Goal: Transaction & Acquisition: Purchase product/service

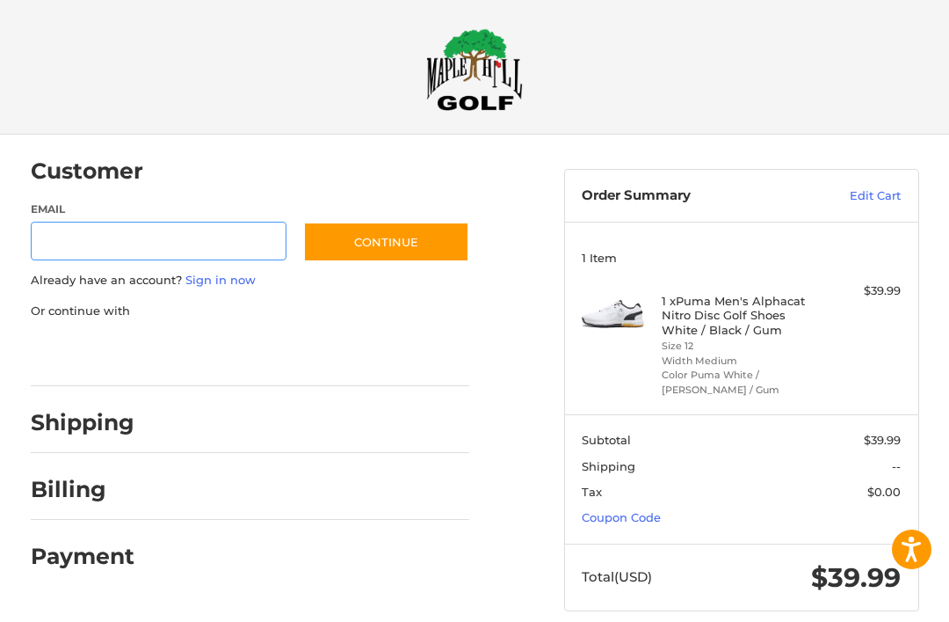
scroll to position [13, 0]
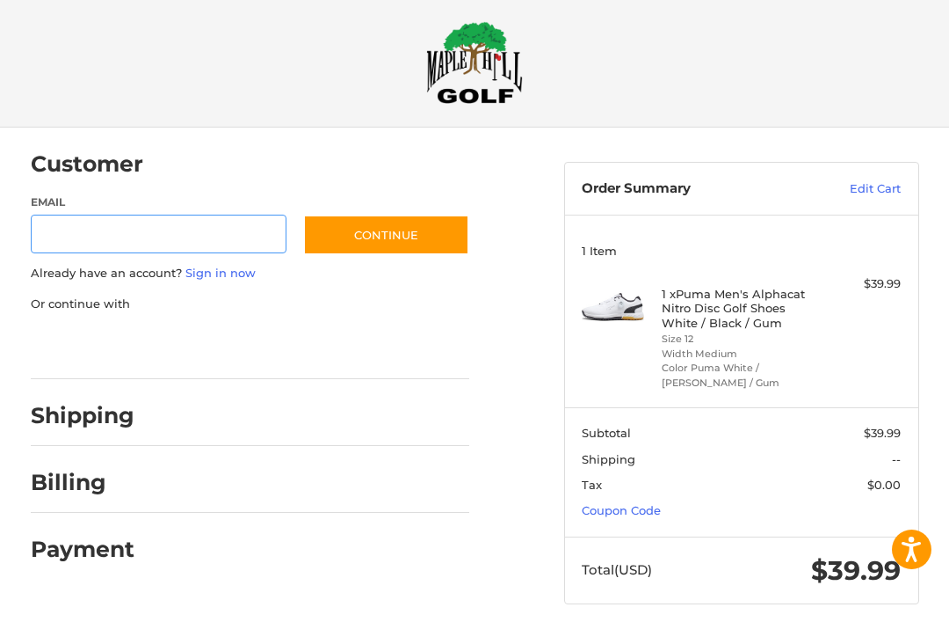
click at [179, 251] on input "Email" at bounding box center [159, 235] width 256 height 40
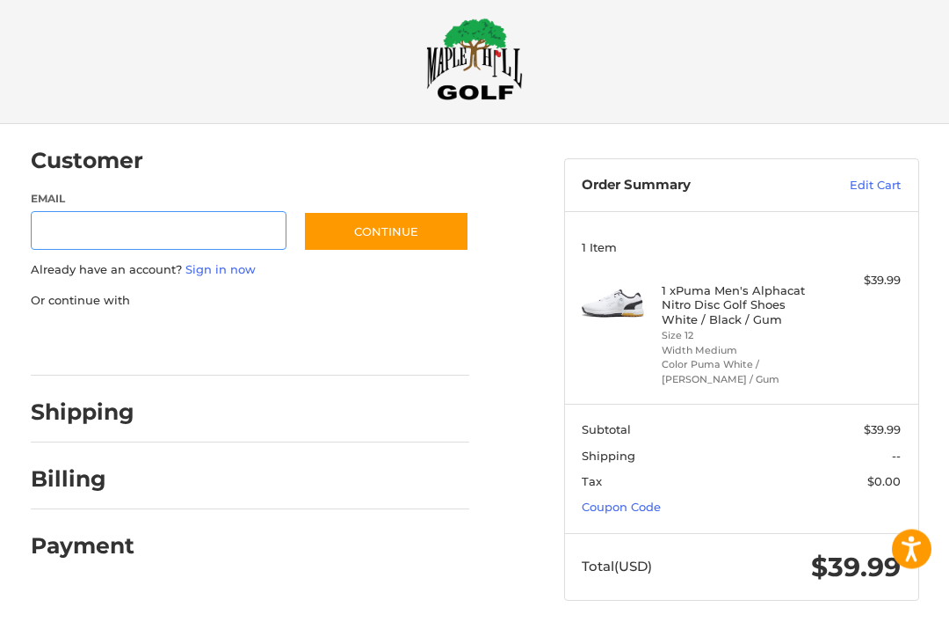
scroll to position [17, 0]
click at [197, 226] on input "Email" at bounding box center [159, 231] width 256 height 40
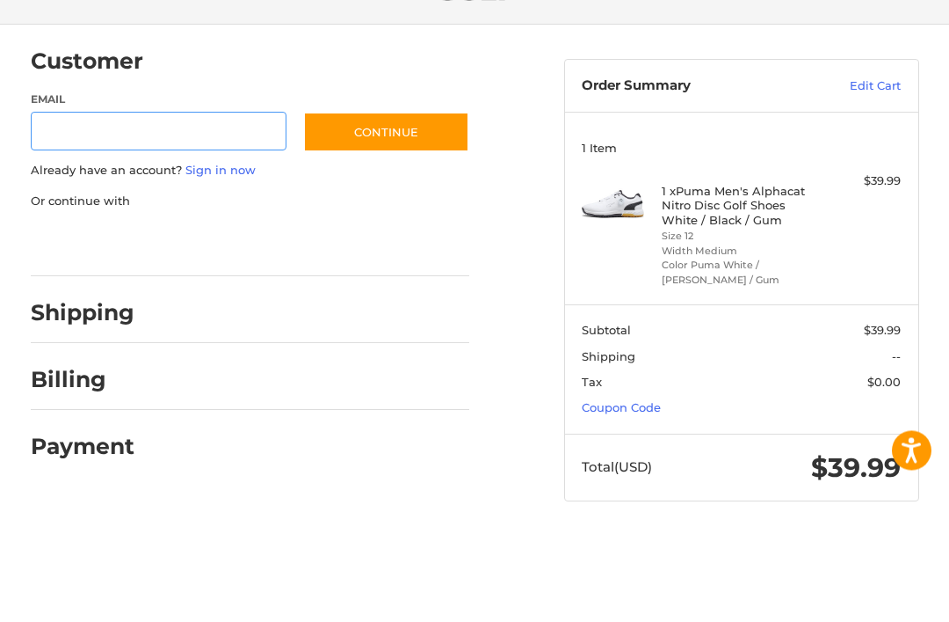
type input "**********"
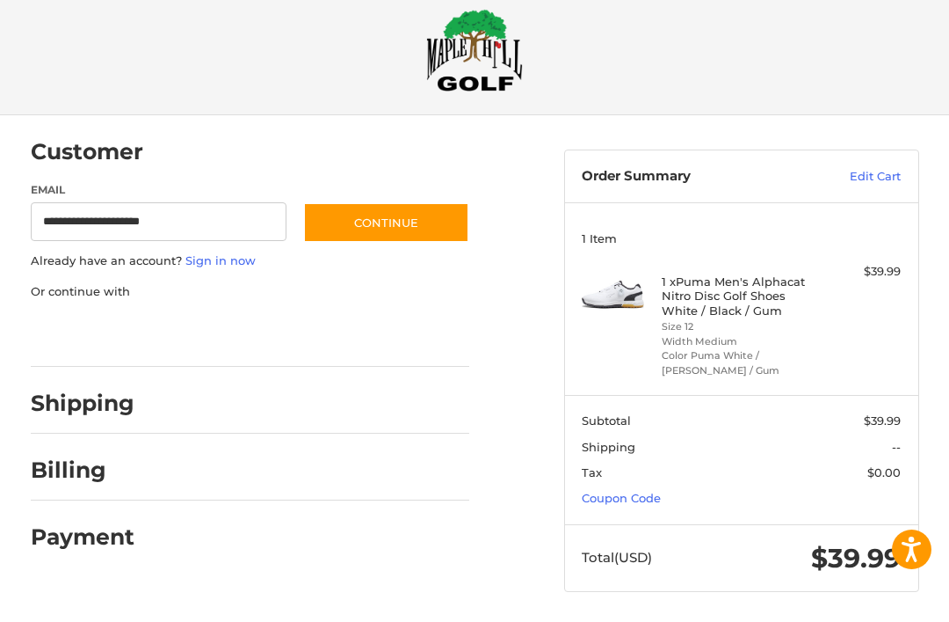
click at [396, 222] on button "Continue" at bounding box center [386, 222] width 166 height 40
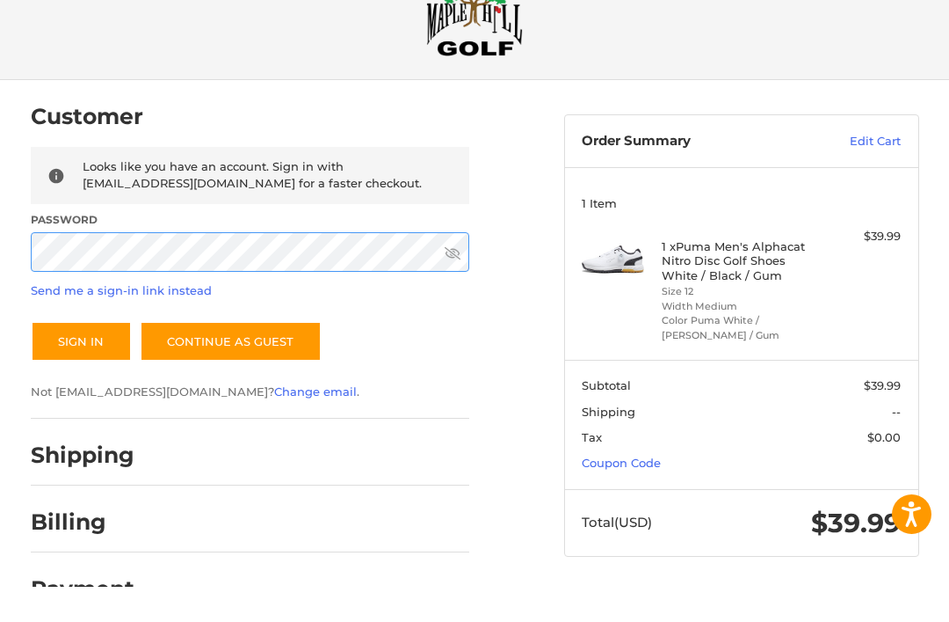
click at [80, 356] on button "Sign In" at bounding box center [81, 376] width 101 height 40
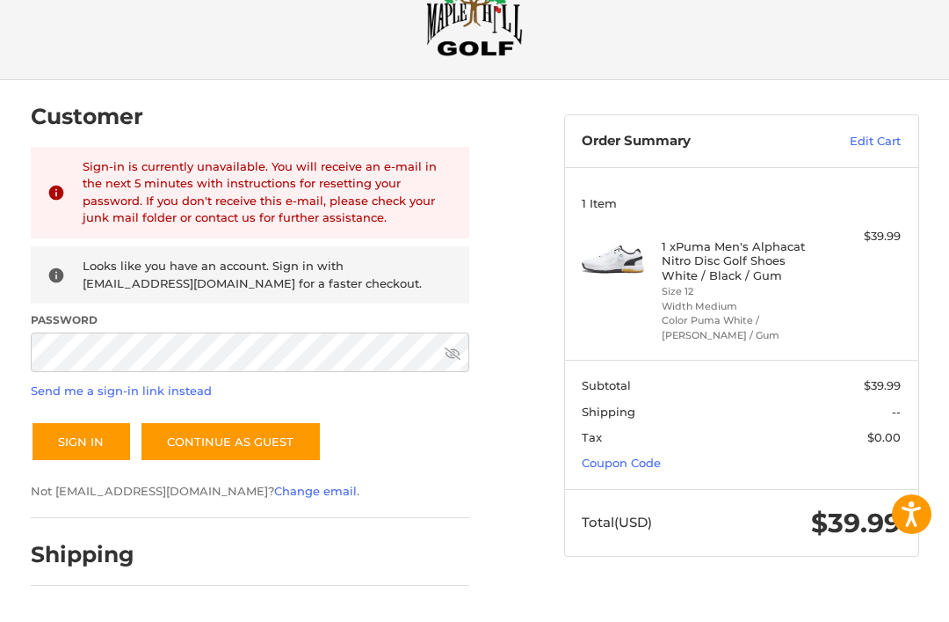
click at [539, 192] on div "Customer Returning Customer Sign-in is currently unavailable. You will receive …" at bounding box center [285, 434] width 534 height 638
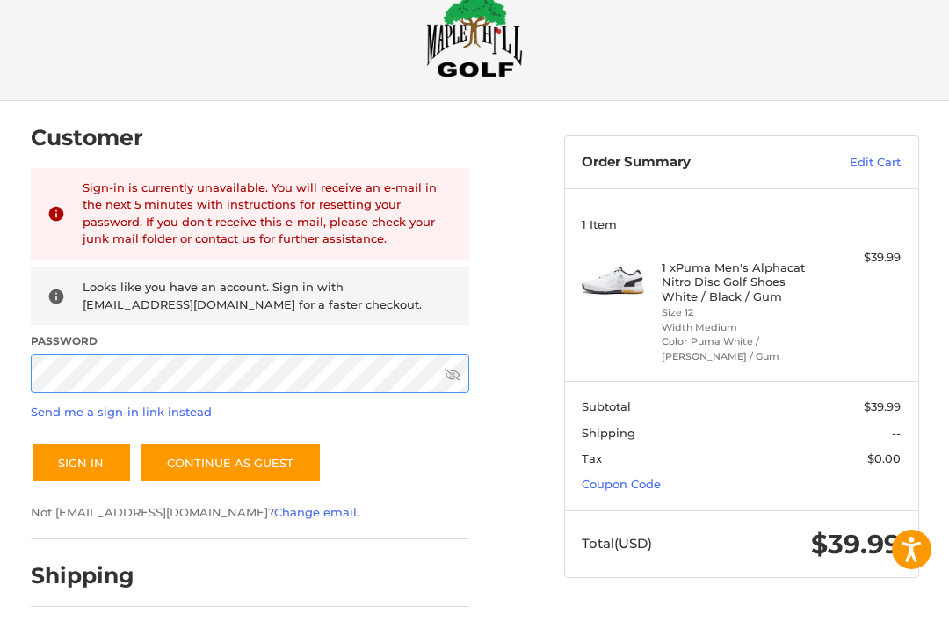
scroll to position [0, 0]
